Goal: Task Accomplishment & Management: Complete application form

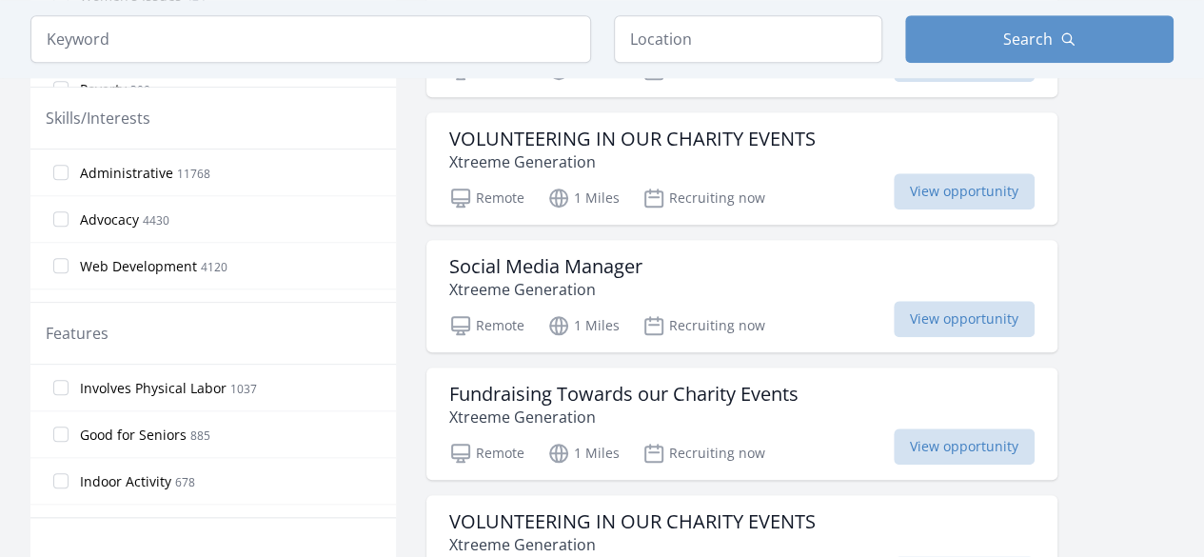
scroll to position [805, 0]
click at [188, 205] on label "Advocacy 4430" at bounding box center [213, 218] width 366 height 38
click at [69, 210] on input "Advocacy 4430" at bounding box center [60, 217] width 15 height 15
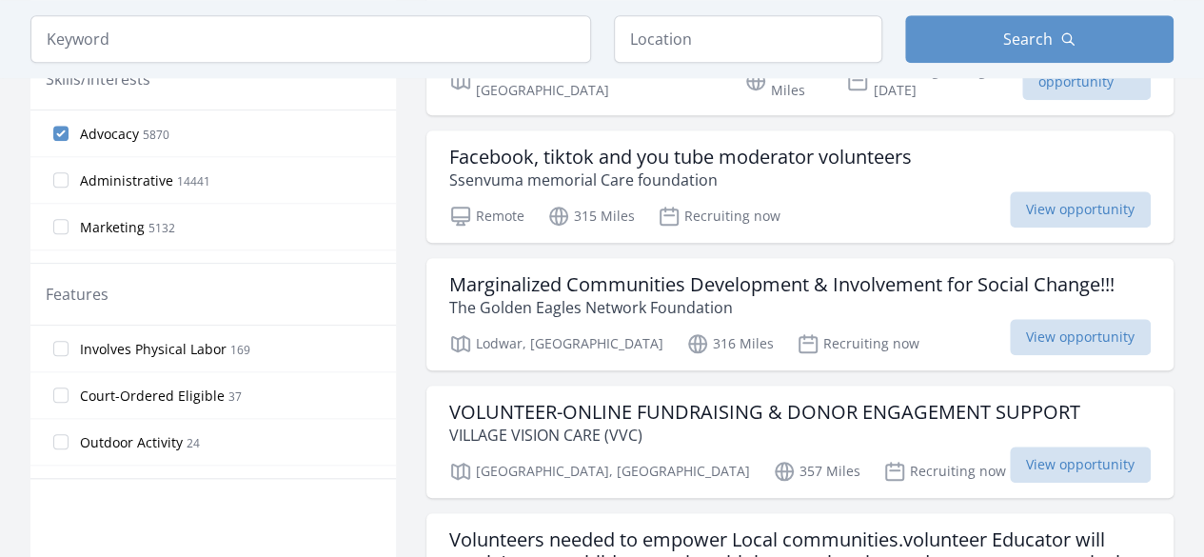
scroll to position [767, 0]
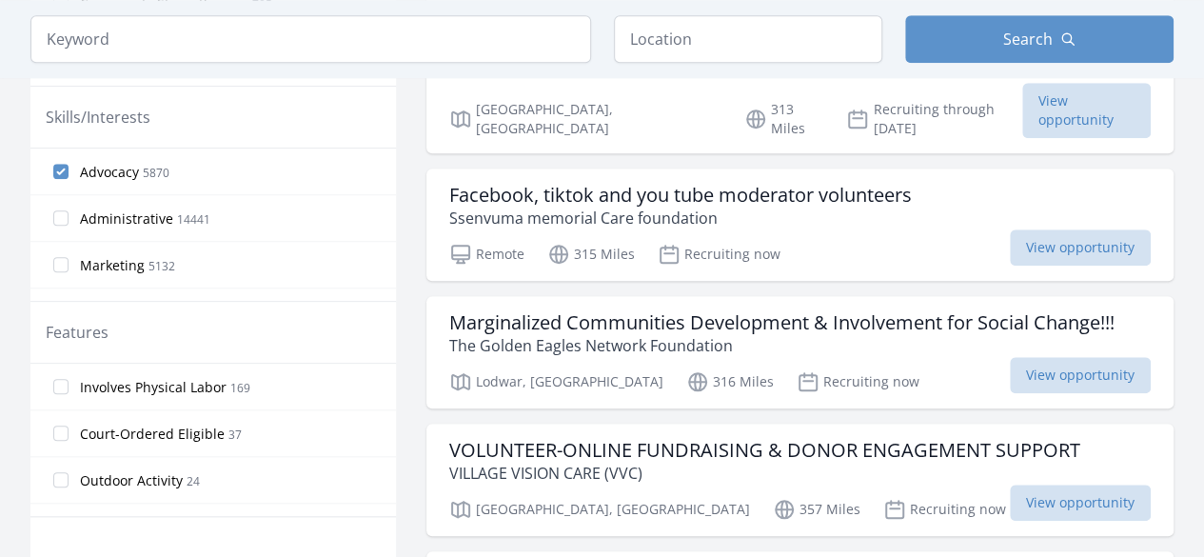
click at [60, 159] on label "Advocacy 5870" at bounding box center [213, 171] width 366 height 38
click at [60, 164] on input "Advocacy 5870" at bounding box center [60, 171] width 15 height 15
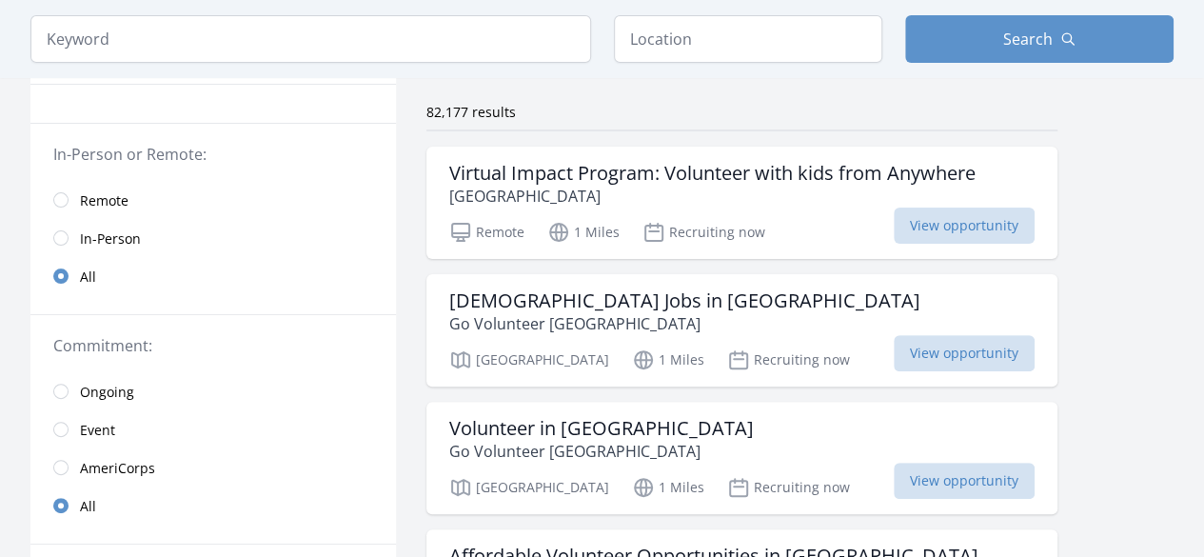
scroll to position [0, 0]
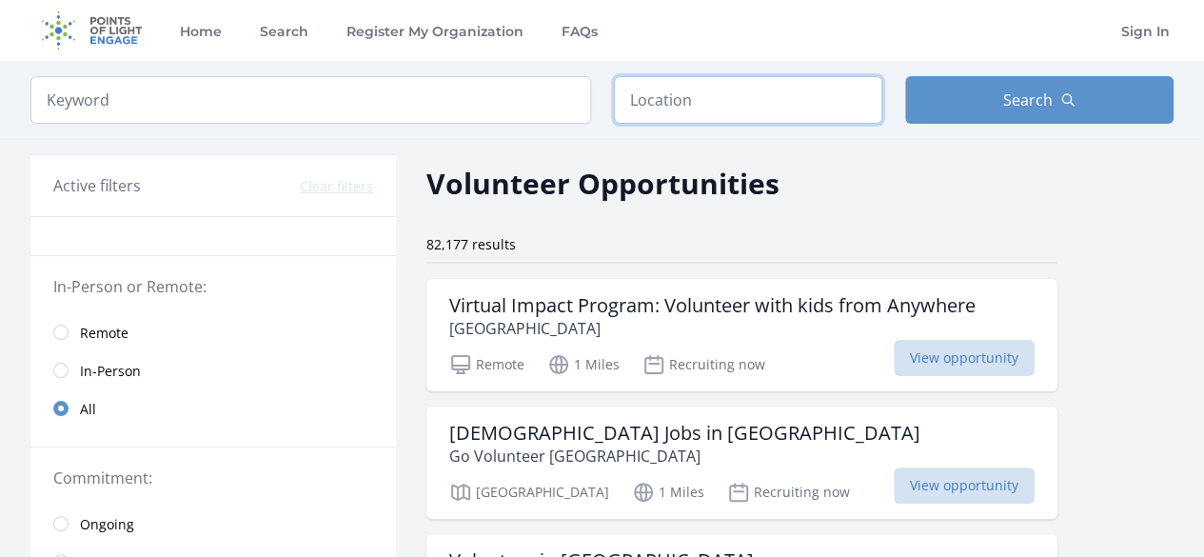
click at [708, 82] on input "text" at bounding box center [748, 100] width 268 height 48
type input "Kenya"
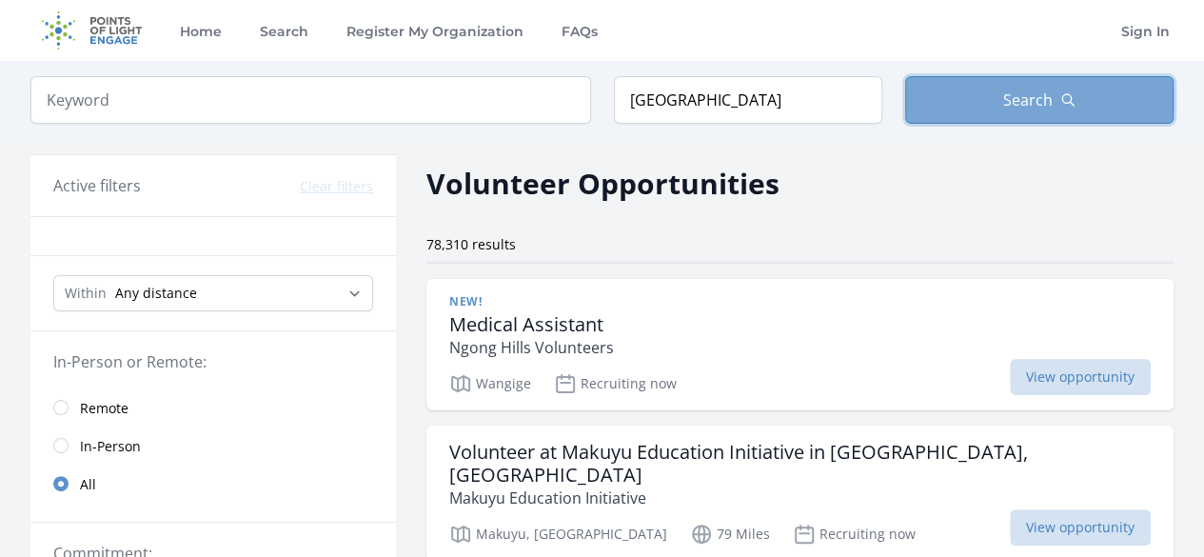
click at [1010, 109] on span "Search" at bounding box center [1027, 100] width 49 height 23
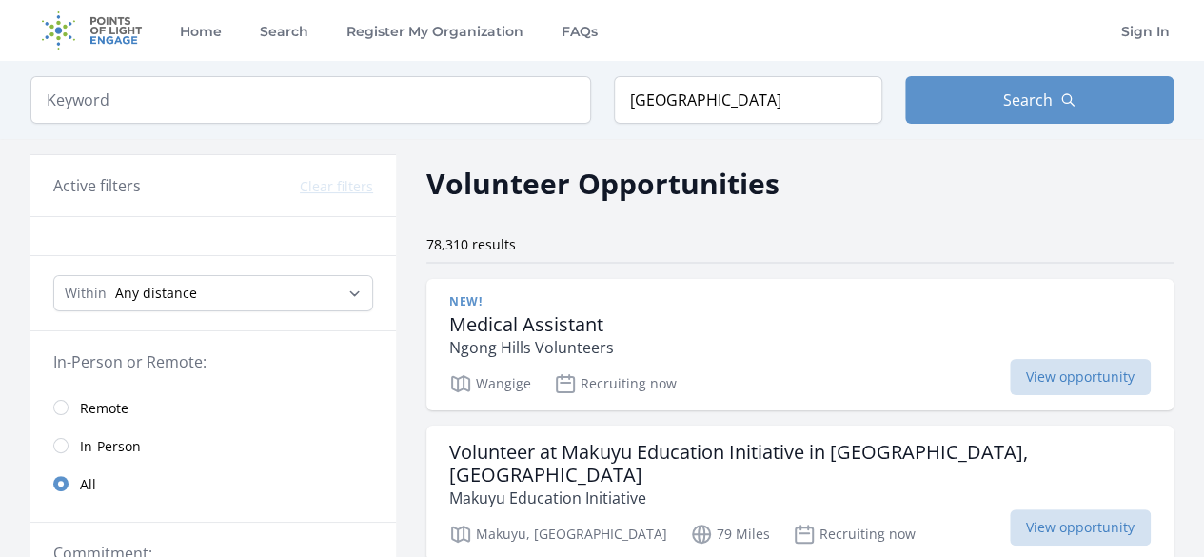
click at [98, 401] on span "Remote" at bounding box center [104, 408] width 49 height 19
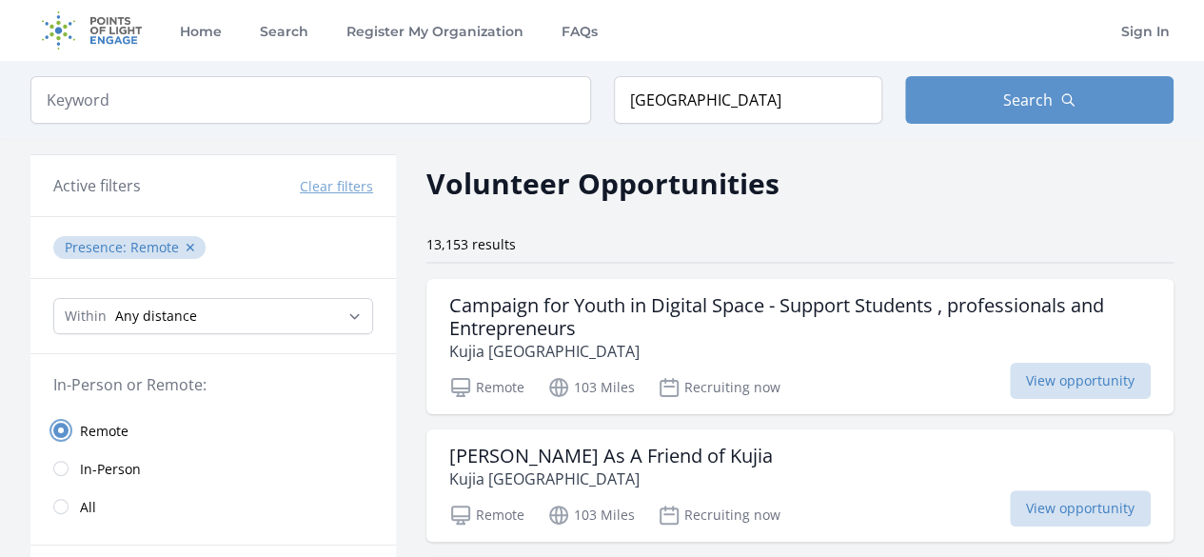
click at [65, 426] on input "radio" at bounding box center [60, 430] width 15 height 15
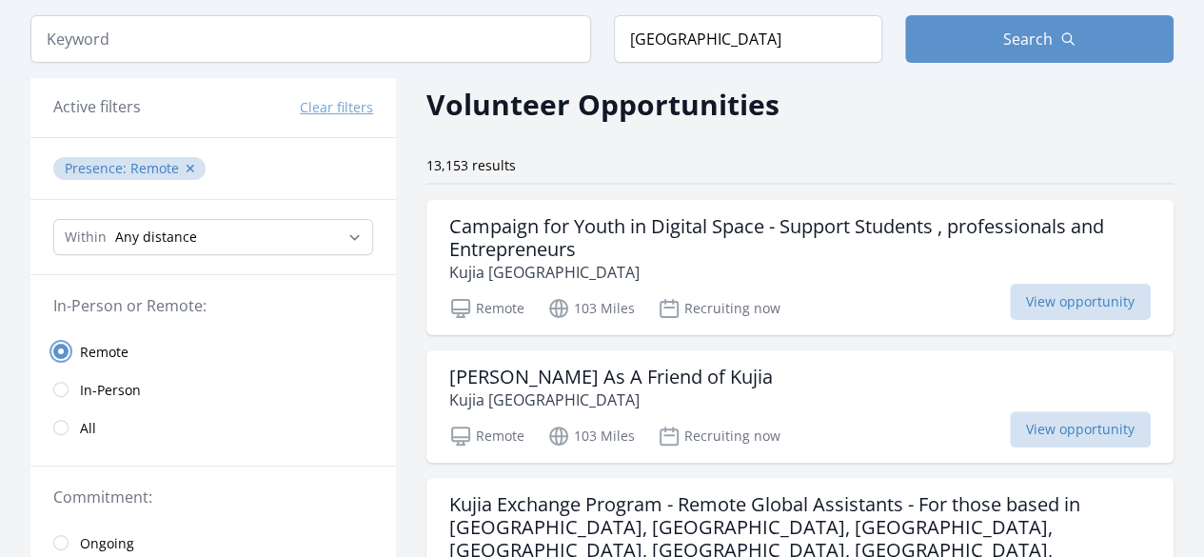
scroll to position [80, 0]
click at [57, 423] on input "radio" at bounding box center [60, 426] width 15 height 15
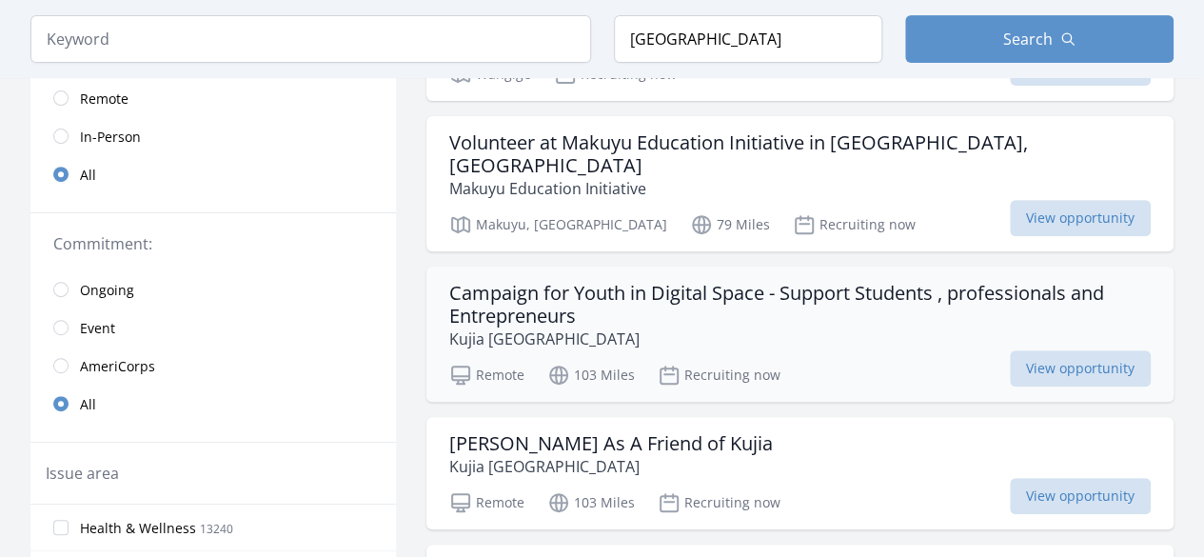
scroll to position [311, 0]
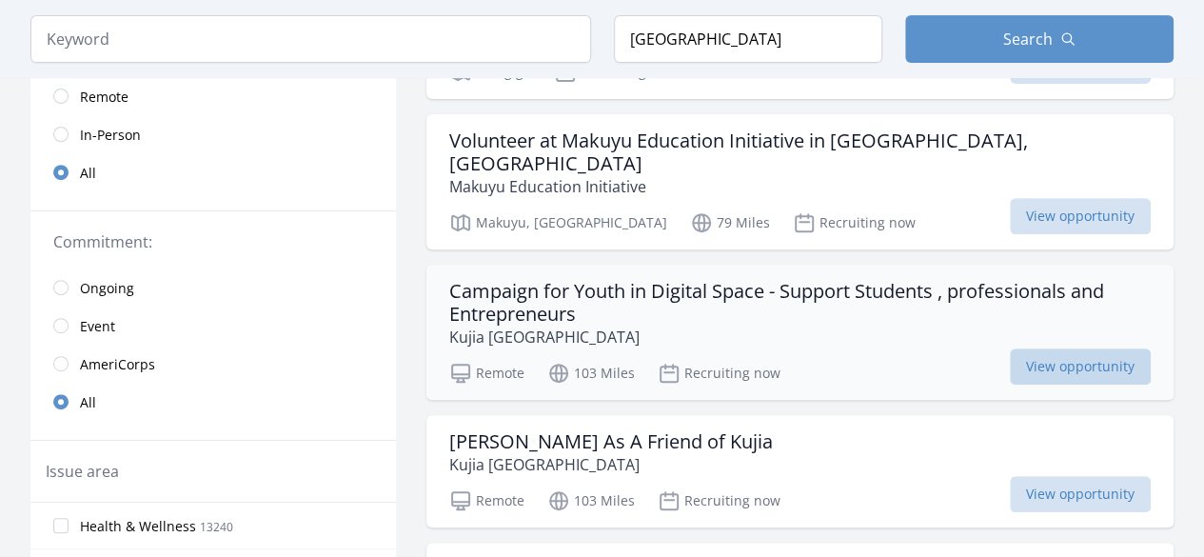
click at [1043, 348] on span "View opportunity" at bounding box center [1080, 366] width 141 height 36
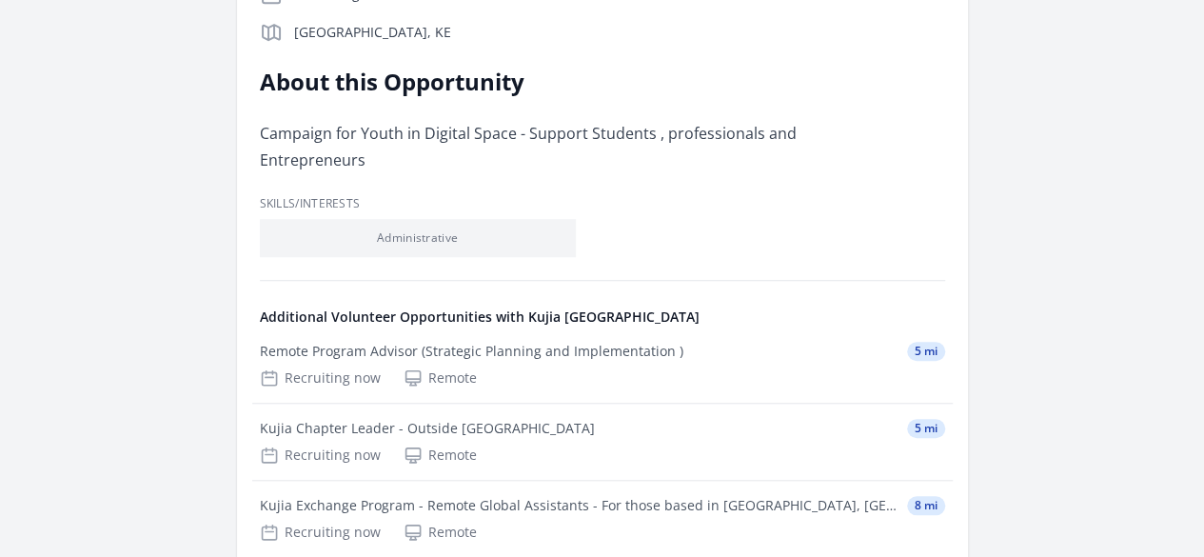
scroll to position [621, 0]
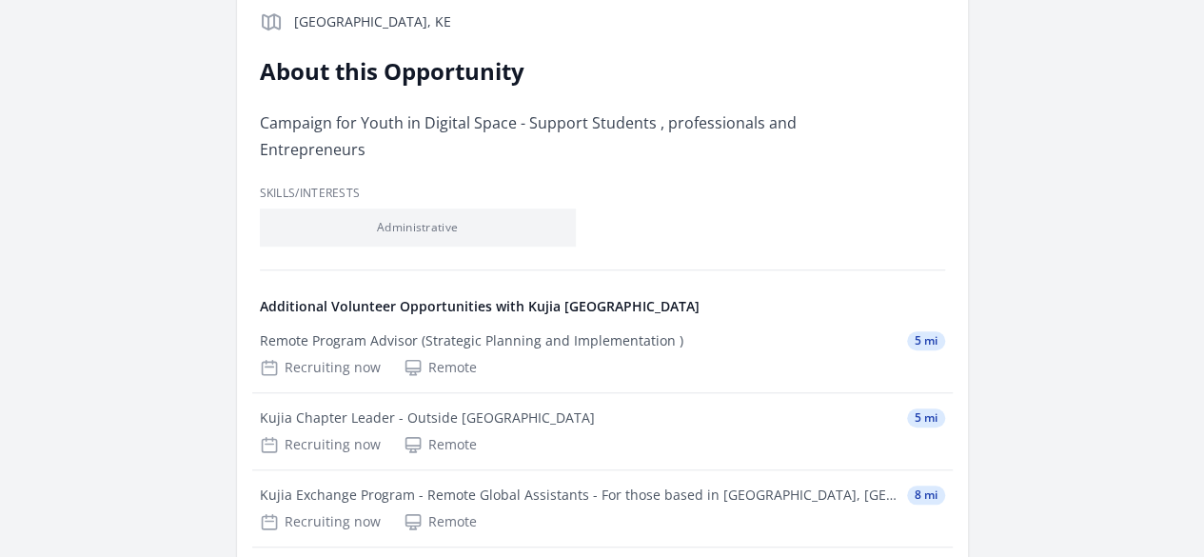
click at [0, 0] on div "Kujia Young Leaders - Regional Associates" at bounding box center [0, 0] width 0 height 0
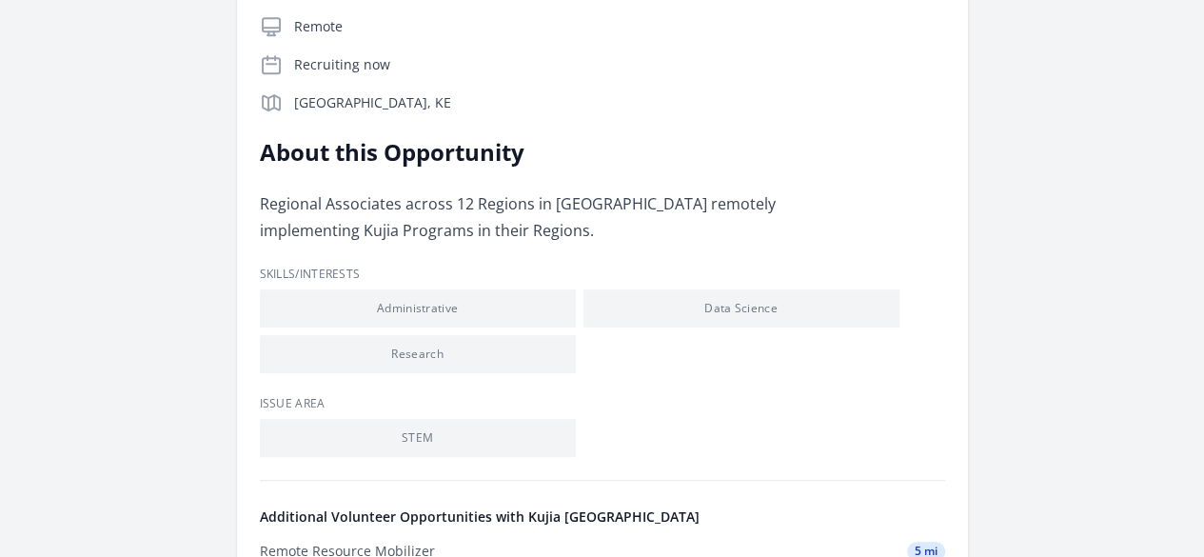
scroll to position [442, 0]
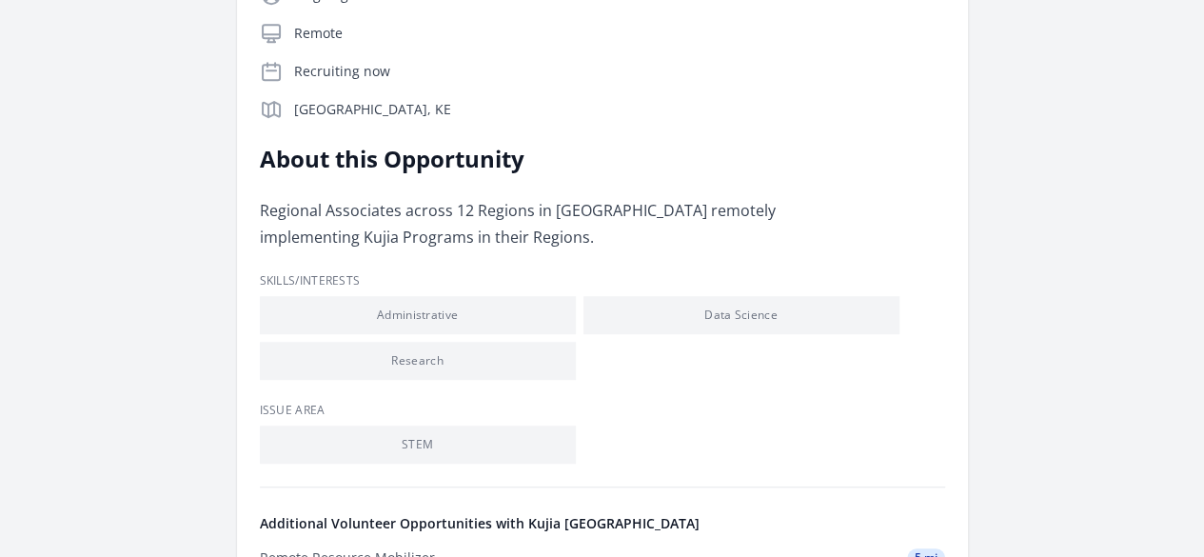
click at [0, 0] on link "See more volunteer opportunities and learn more about [PERSON_NAME][GEOGRAPHIC_…" at bounding box center [0, 0] width 0 height 0
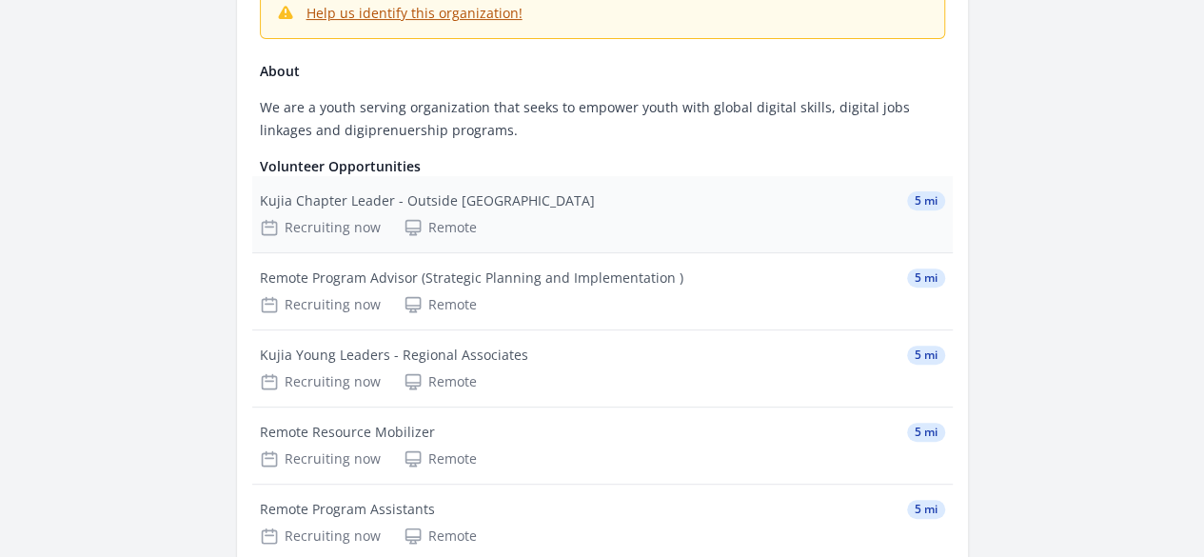
scroll to position [299, 0]
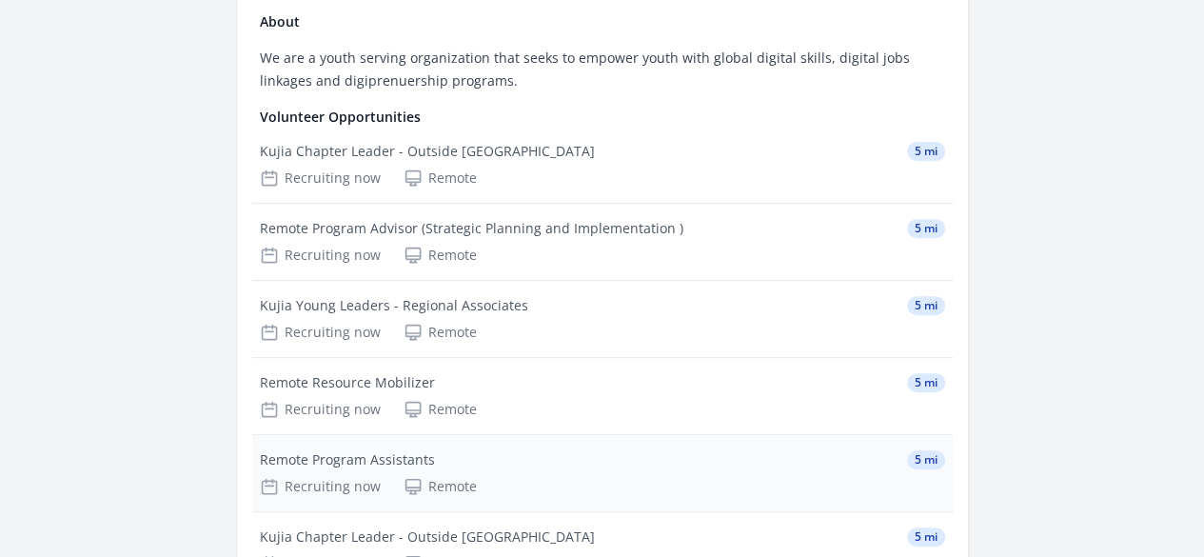
click at [435, 450] on div "Remote Program Assistants" at bounding box center [347, 459] width 175 height 19
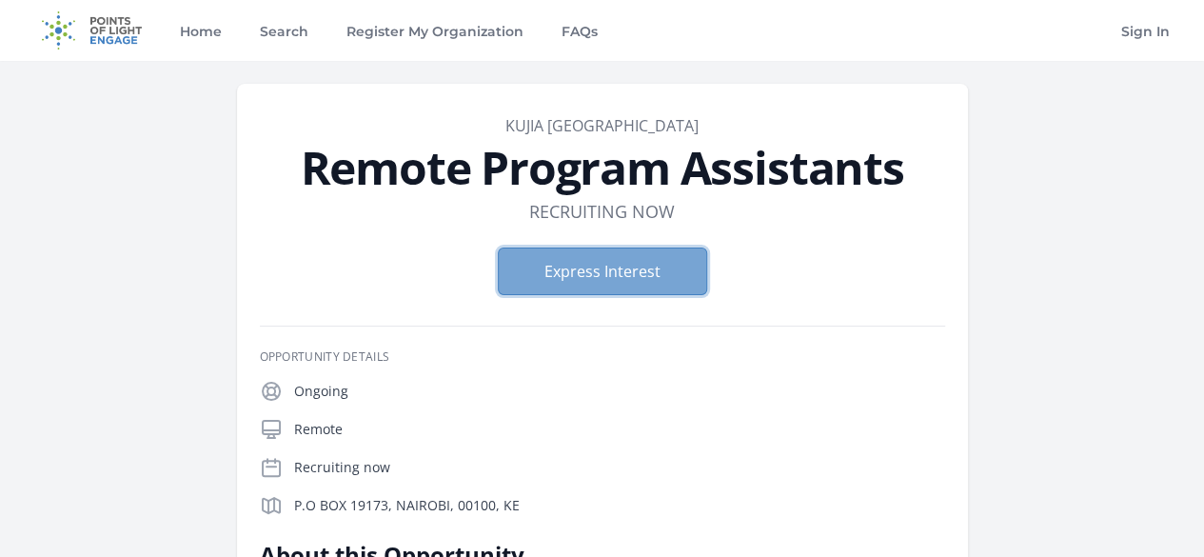
click at [632, 285] on button "Express Interest" at bounding box center [602, 271] width 209 height 48
